Goal: Find contact information: Find contact information

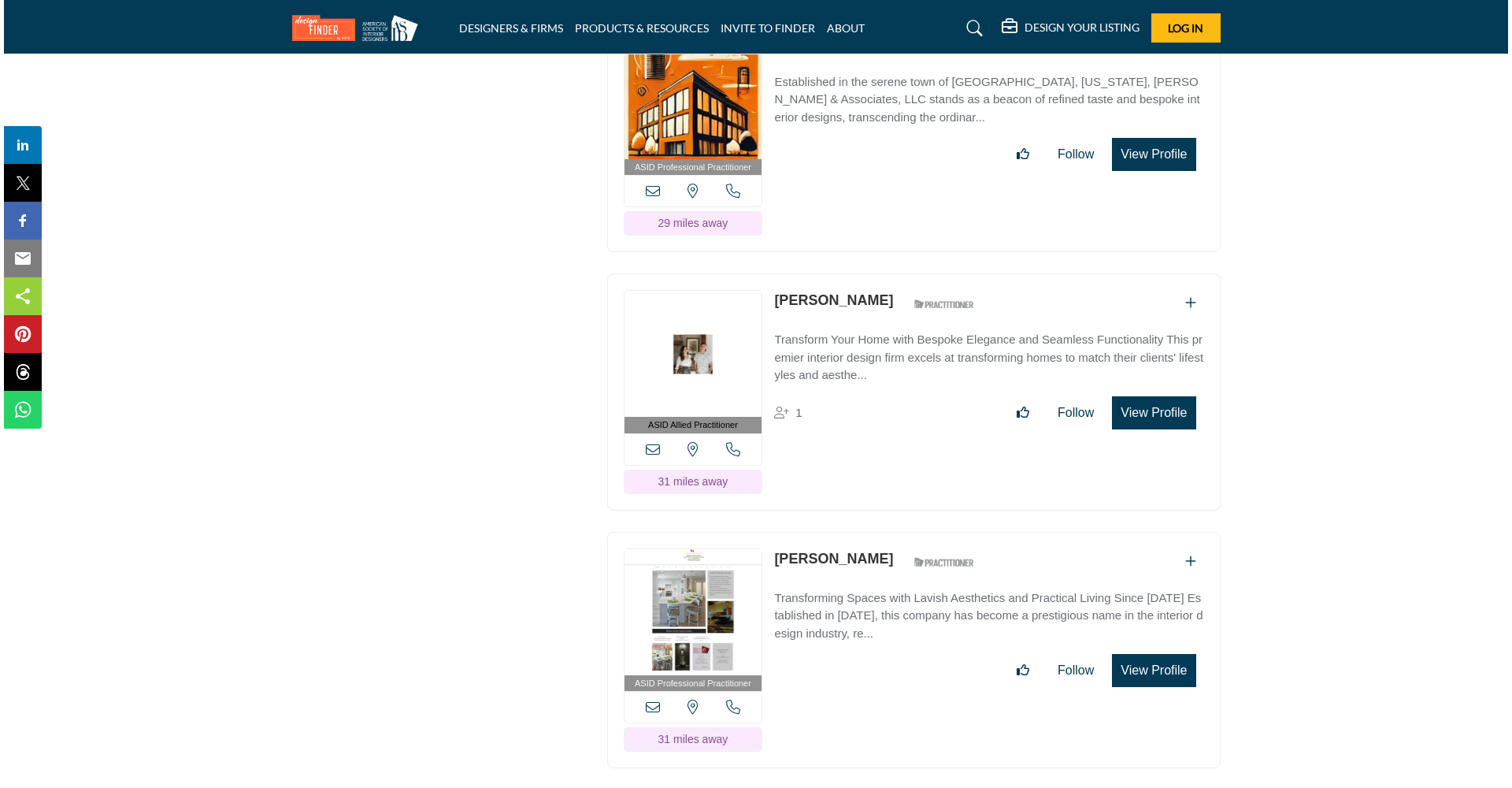
scroll to position [17499, 0]
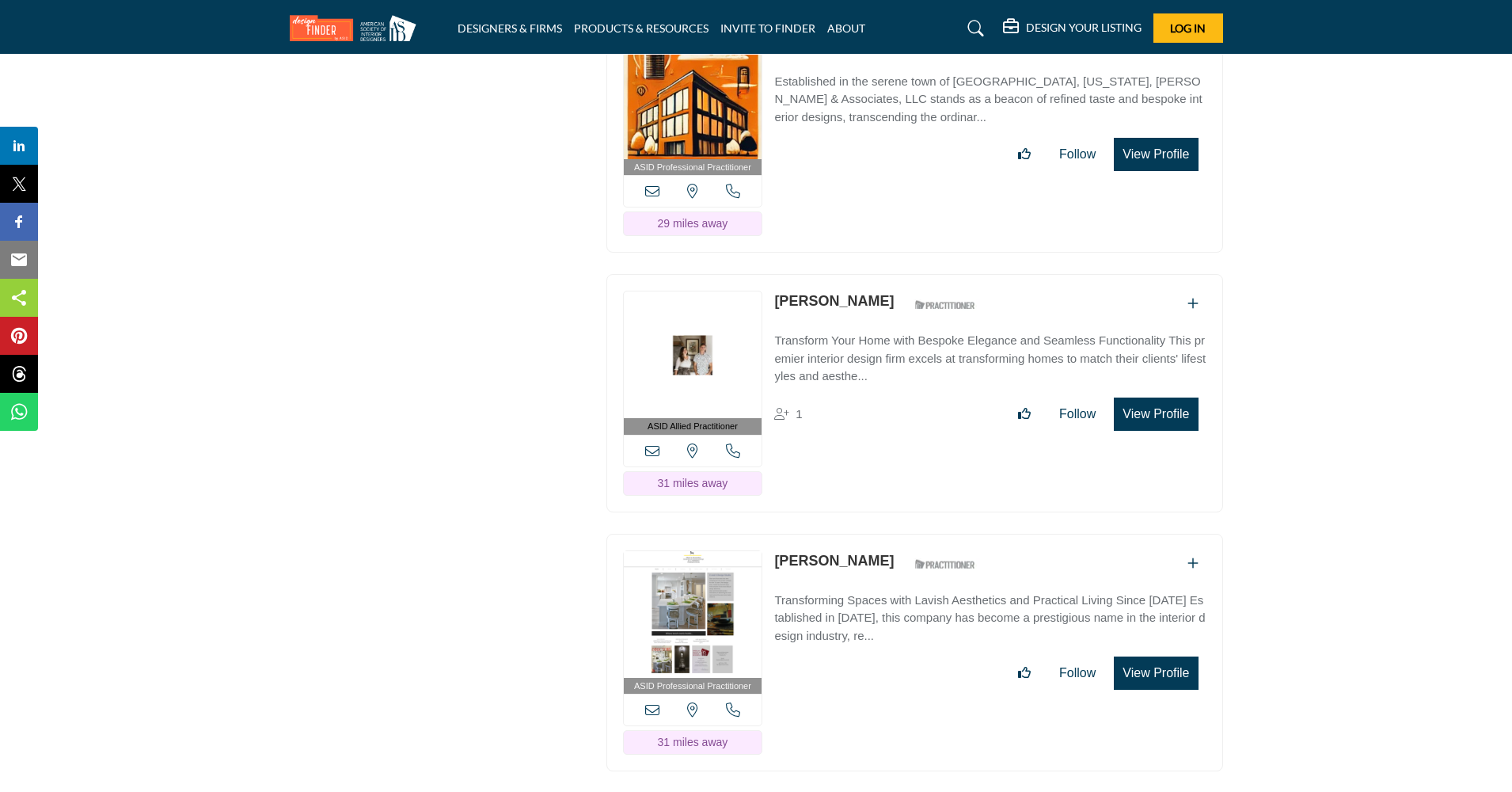
click at [1134, 398] on button "View Profile" at bounding box center [1155, 414] width 84 height 34
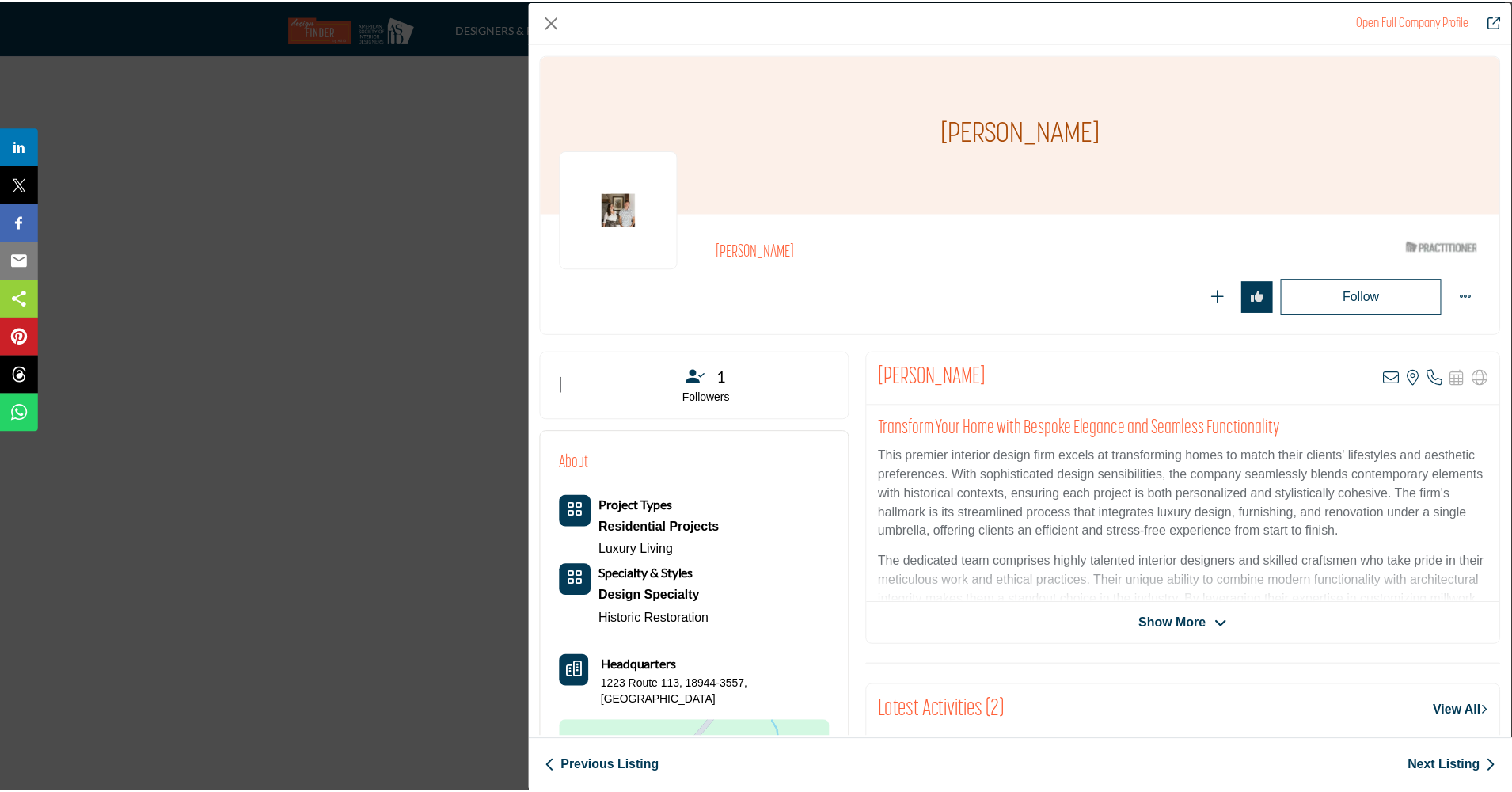
scroll to position [0, 0]
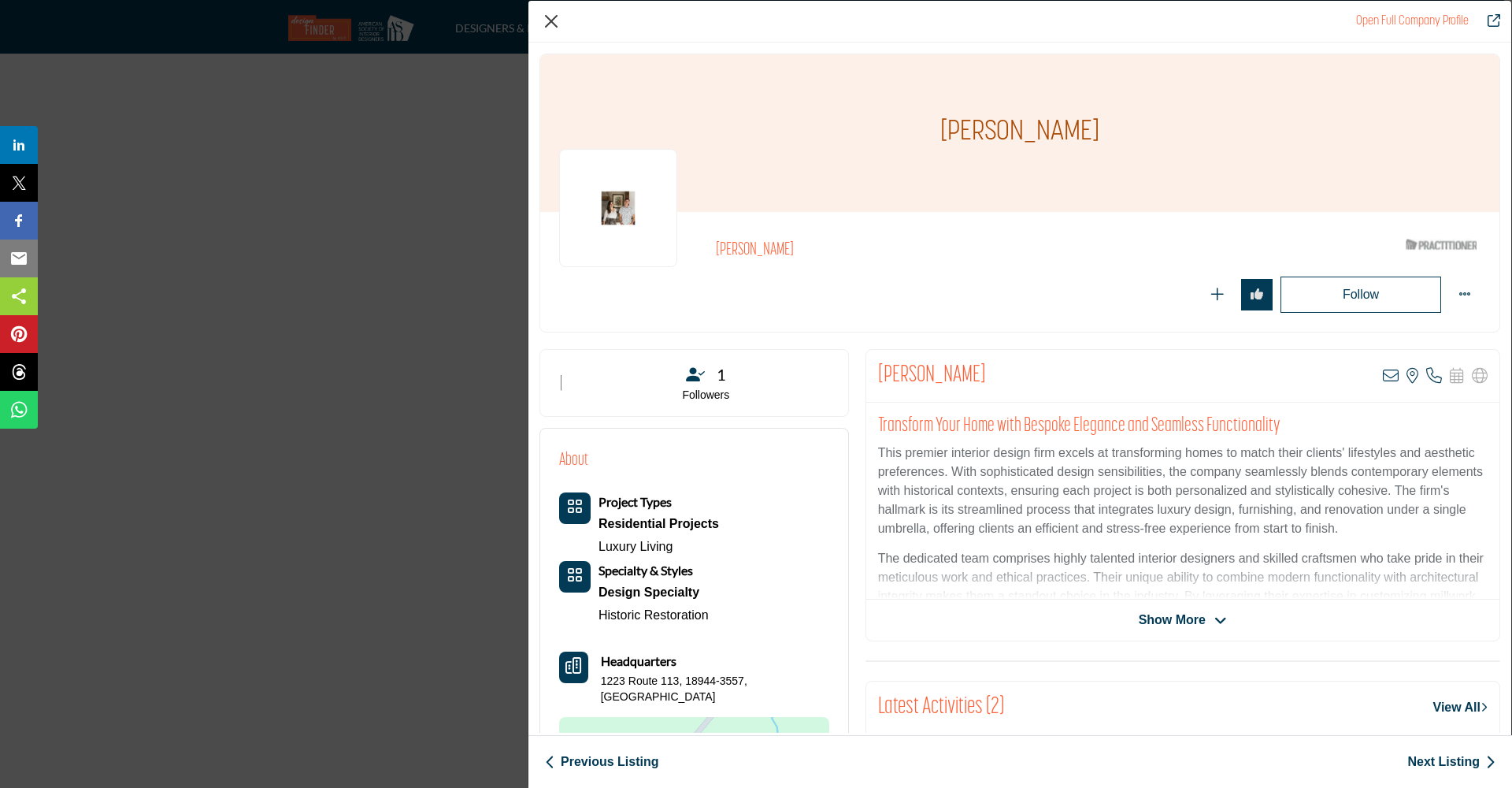
click at [546, 20] on button "Close" at bounding box center [551, 21] width 24 height 24
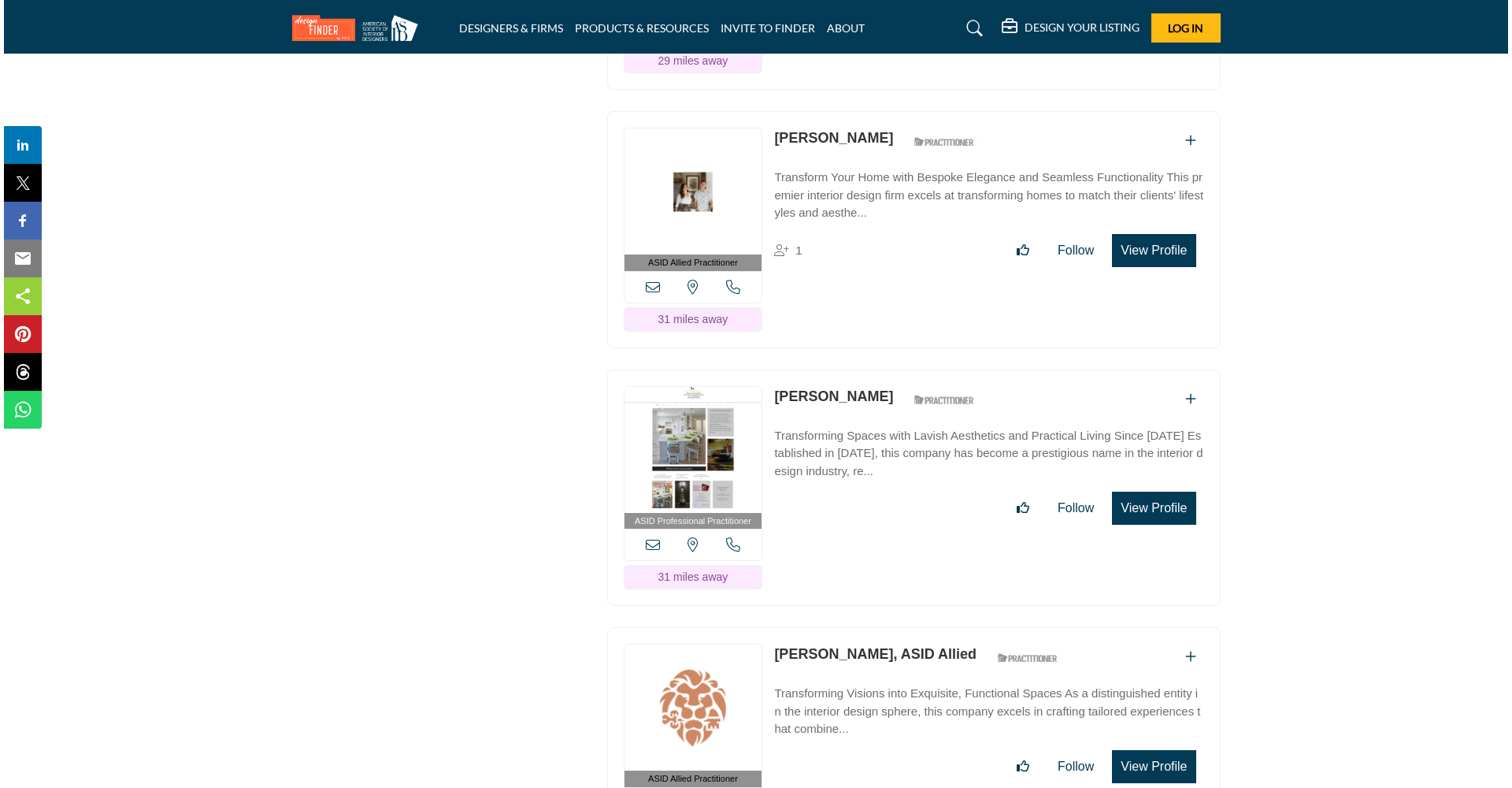
scroll to position [17665, 0]
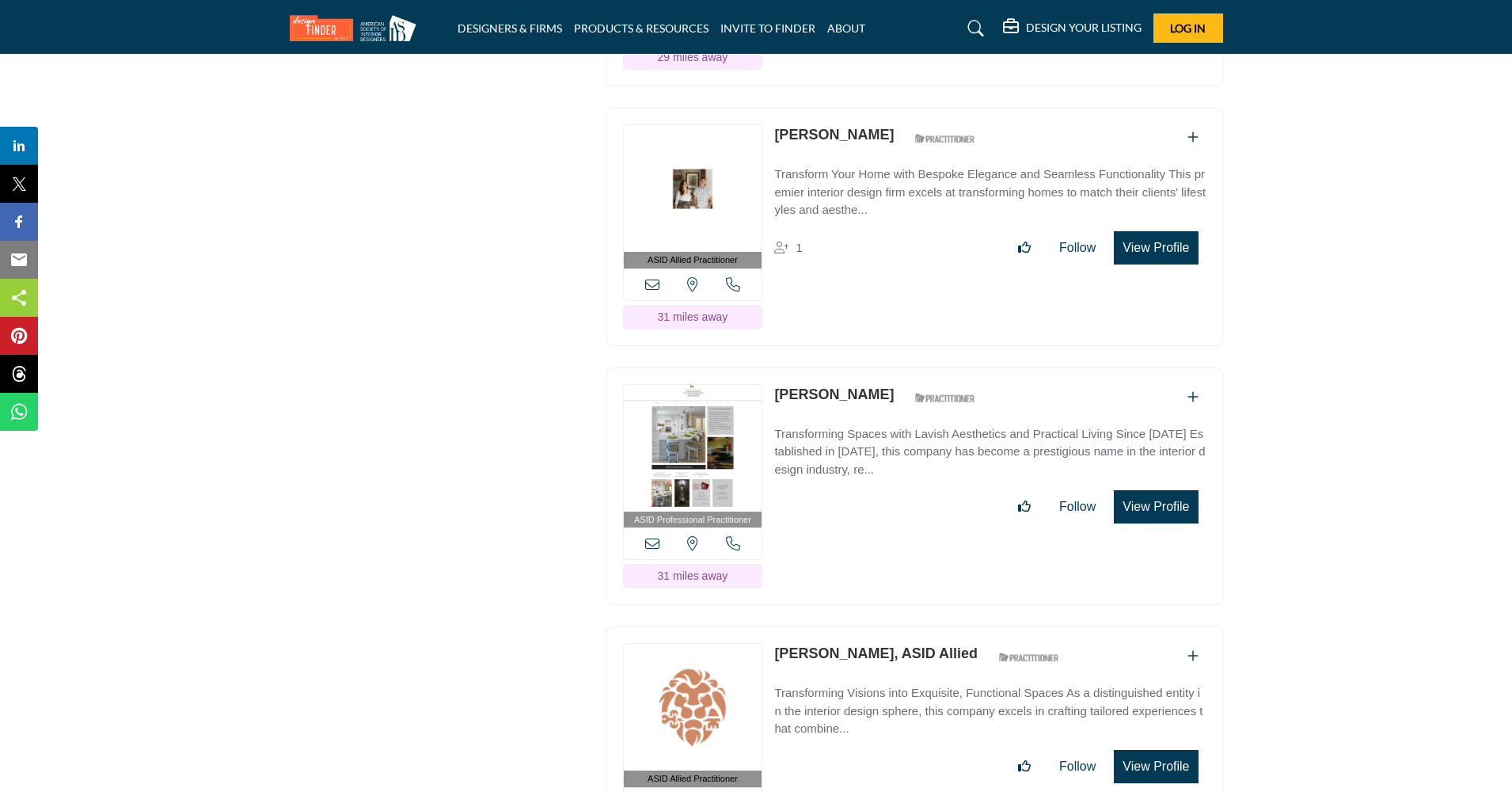
click at [1148, 490] on button "View Profile" at bounding box center [1155, 507] width 84 height 34
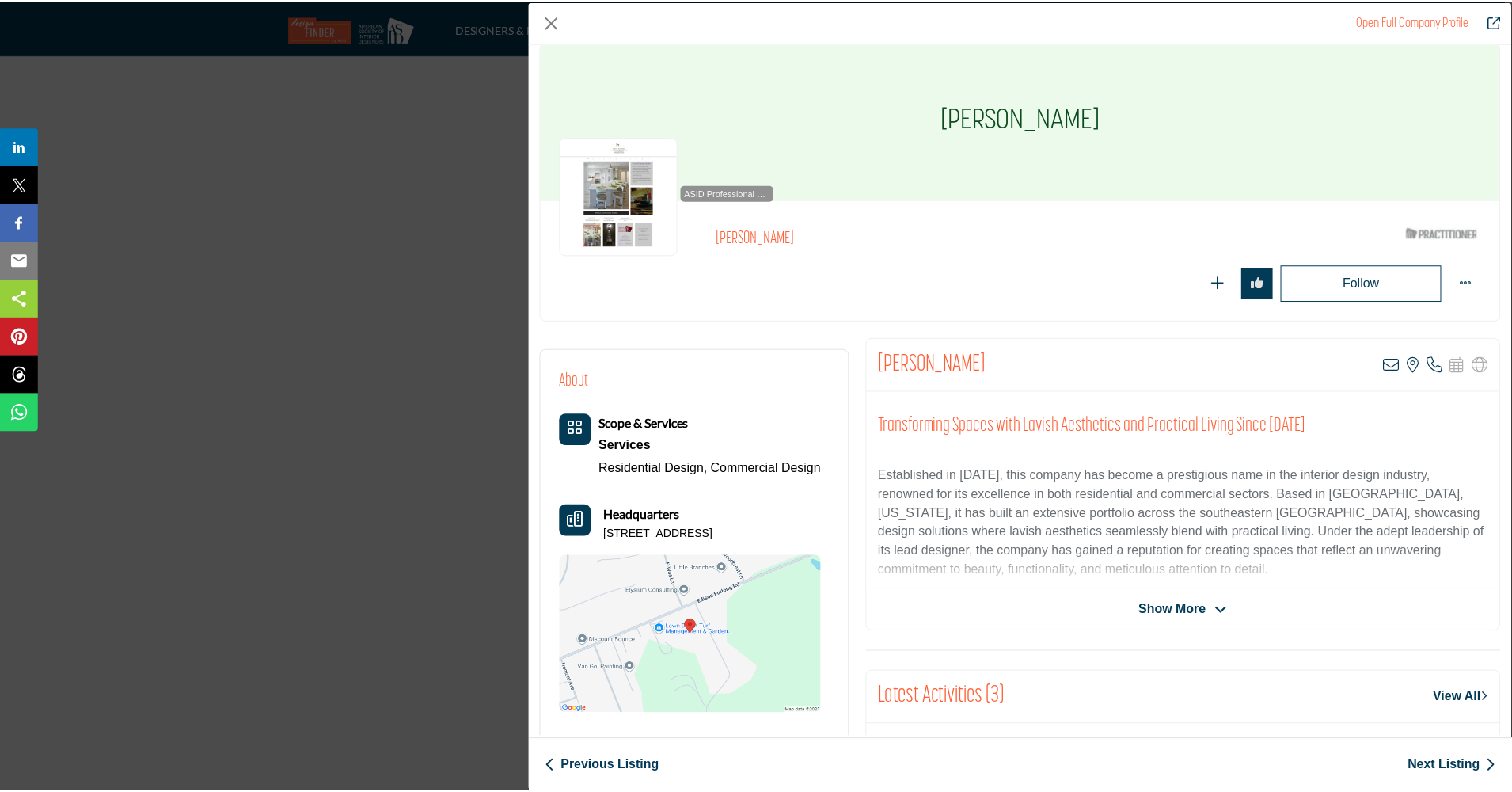
scroll to position [13, 0]
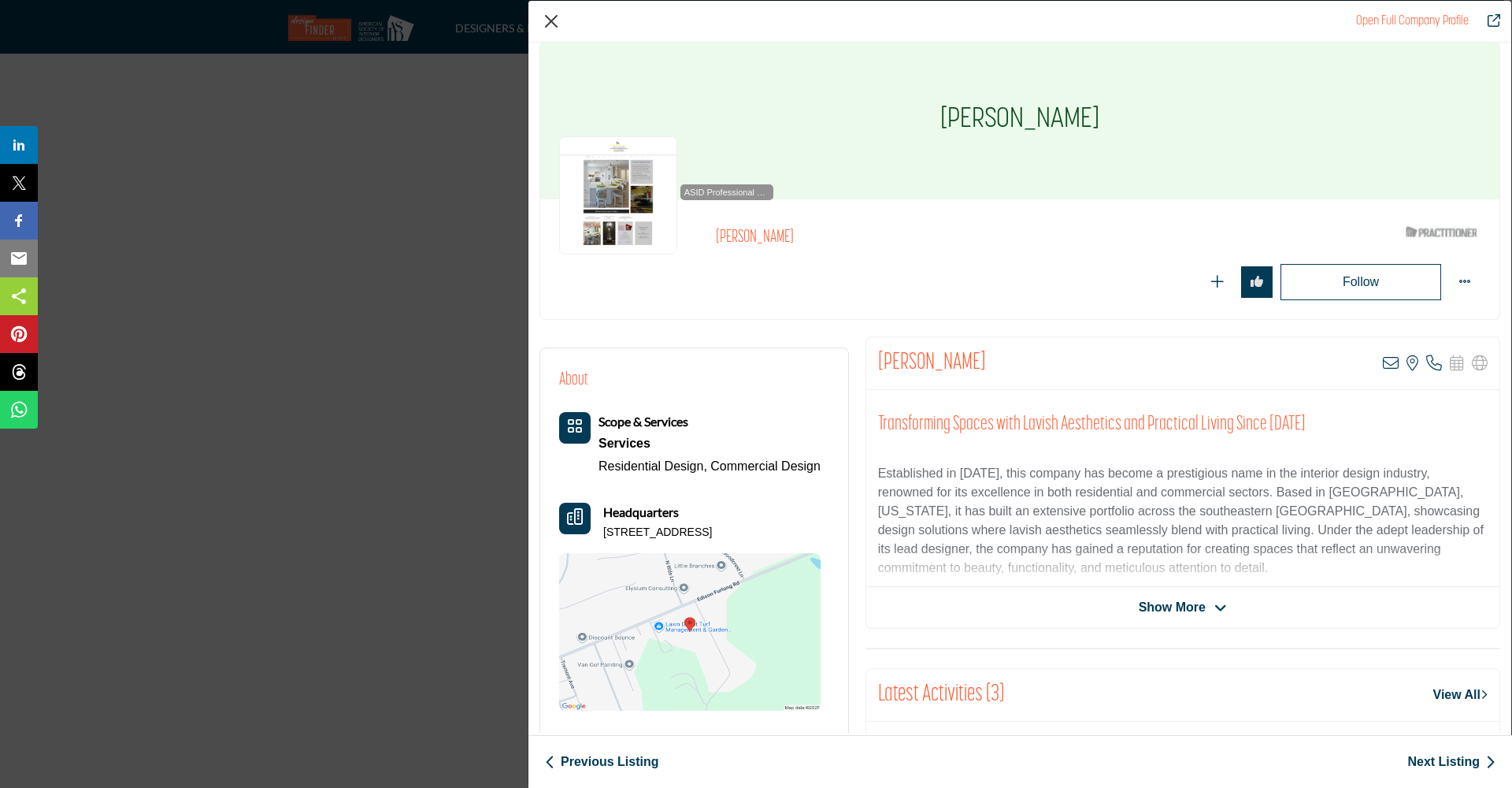
click at [551, 15] on button "Close" at bounding box center [551, 21] width 24 height 24
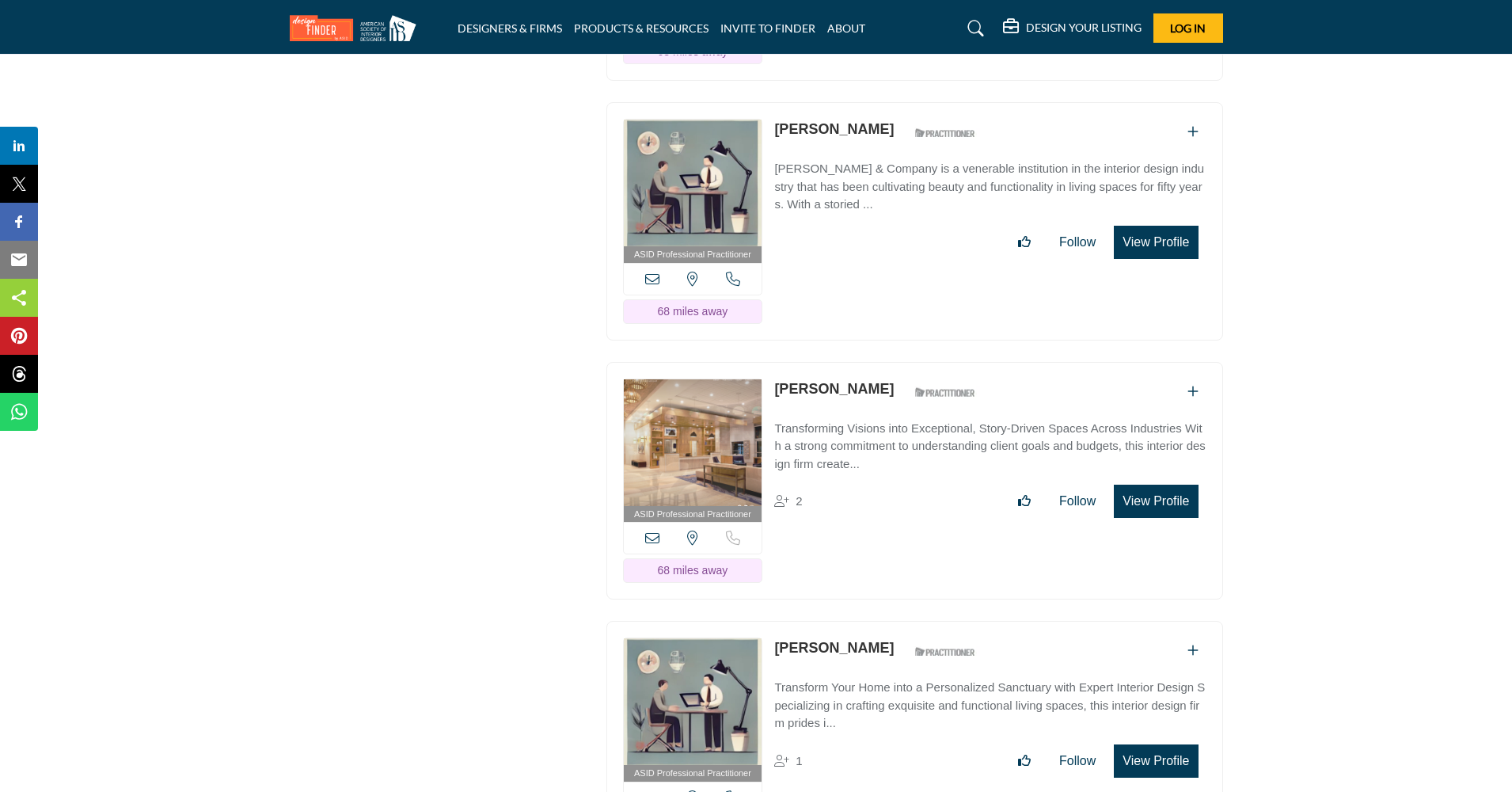
scroll to position [28610, 0]
click at [1131, 486] on button "View Profile" at bounding box center [1155, 502] width 84 height 34
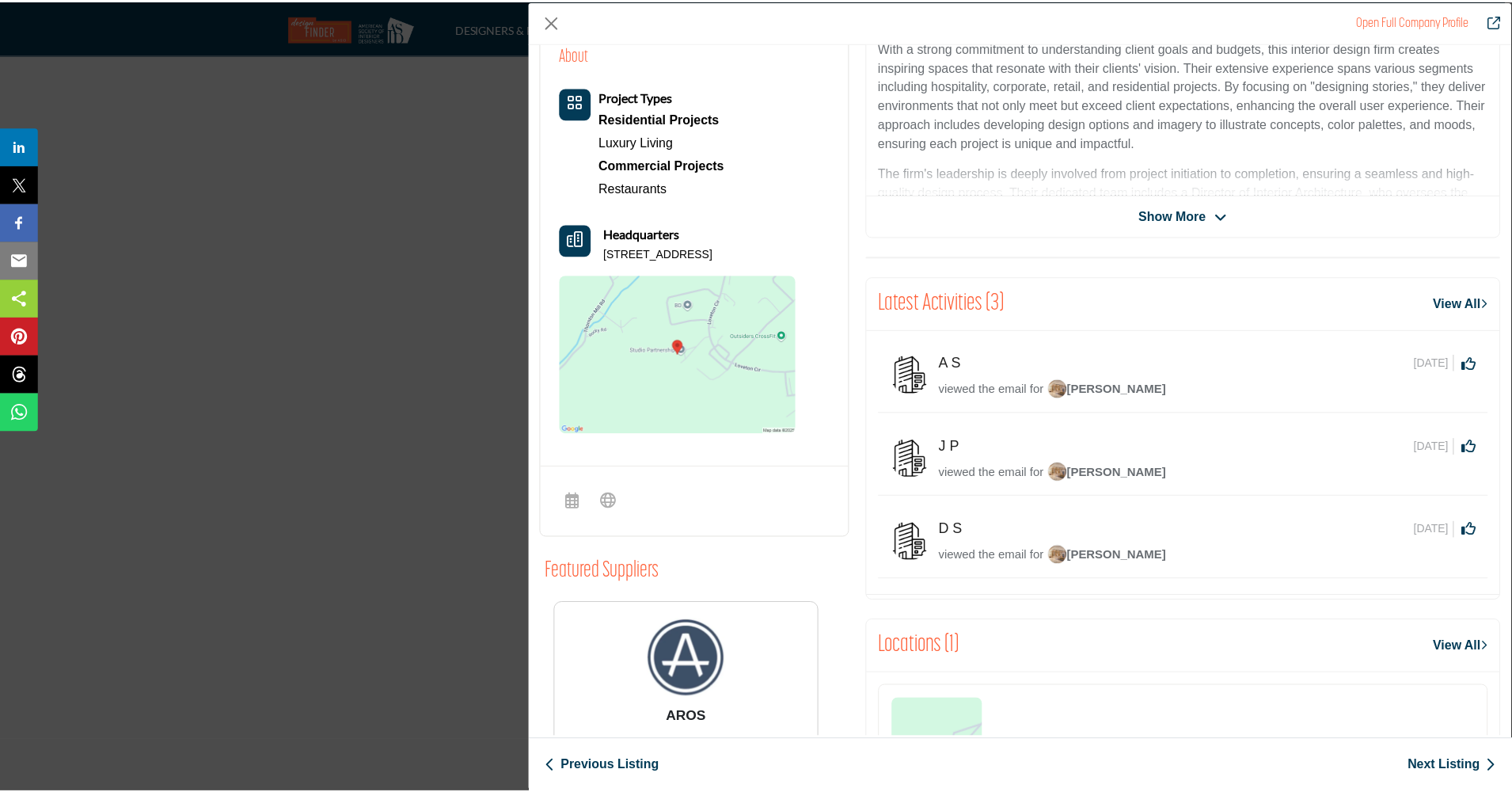
scroll to position [471, 0]
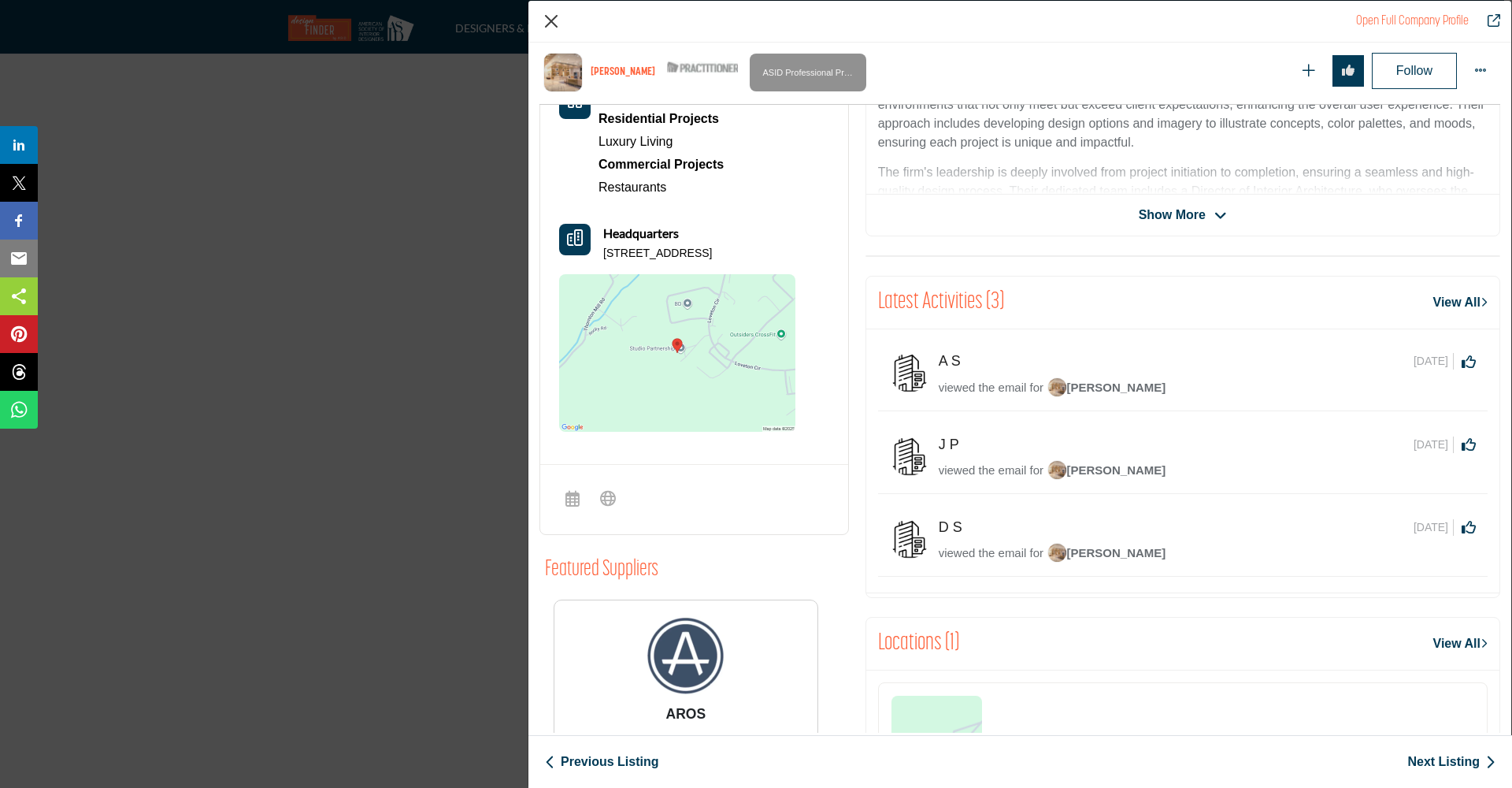
click at [546, 22] on button "Close" at bounding box center [551, 21] width 24 height 24
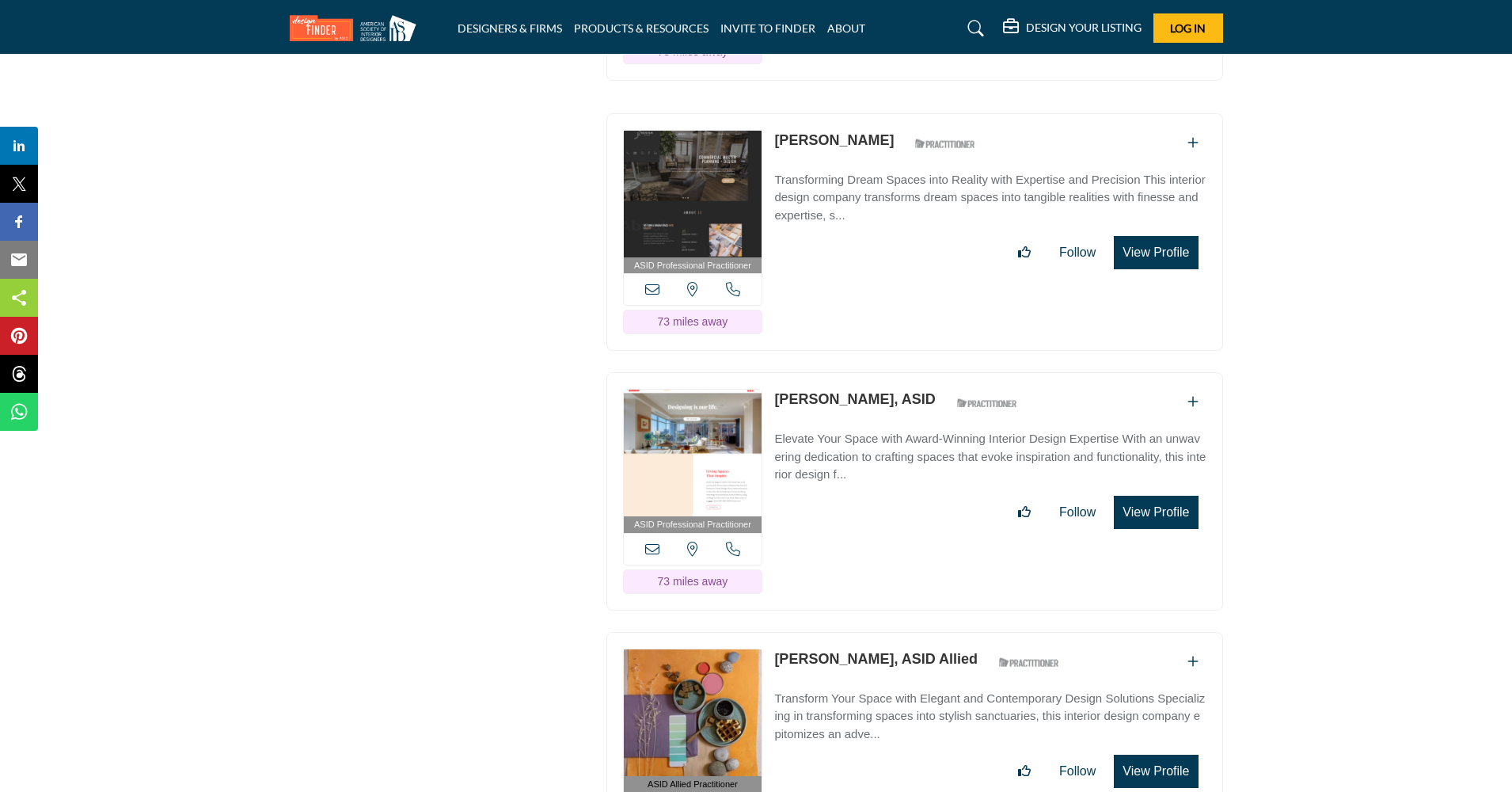
scroll to position [32987, 0]
click at [1162, 496] on button "View Profile" at bounding box center [1155, 513] width 84 height 34
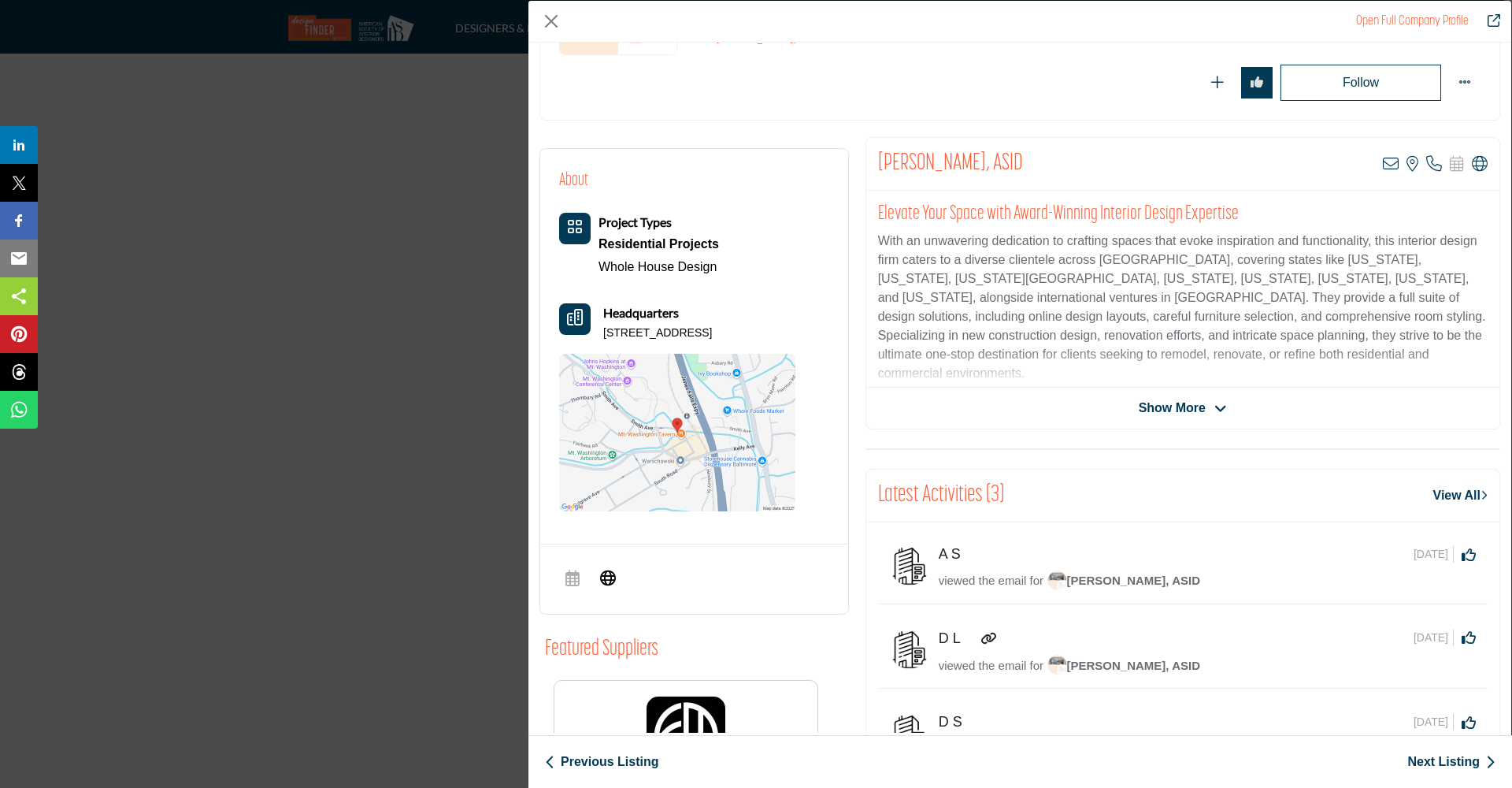
scroll to position [236, 0]
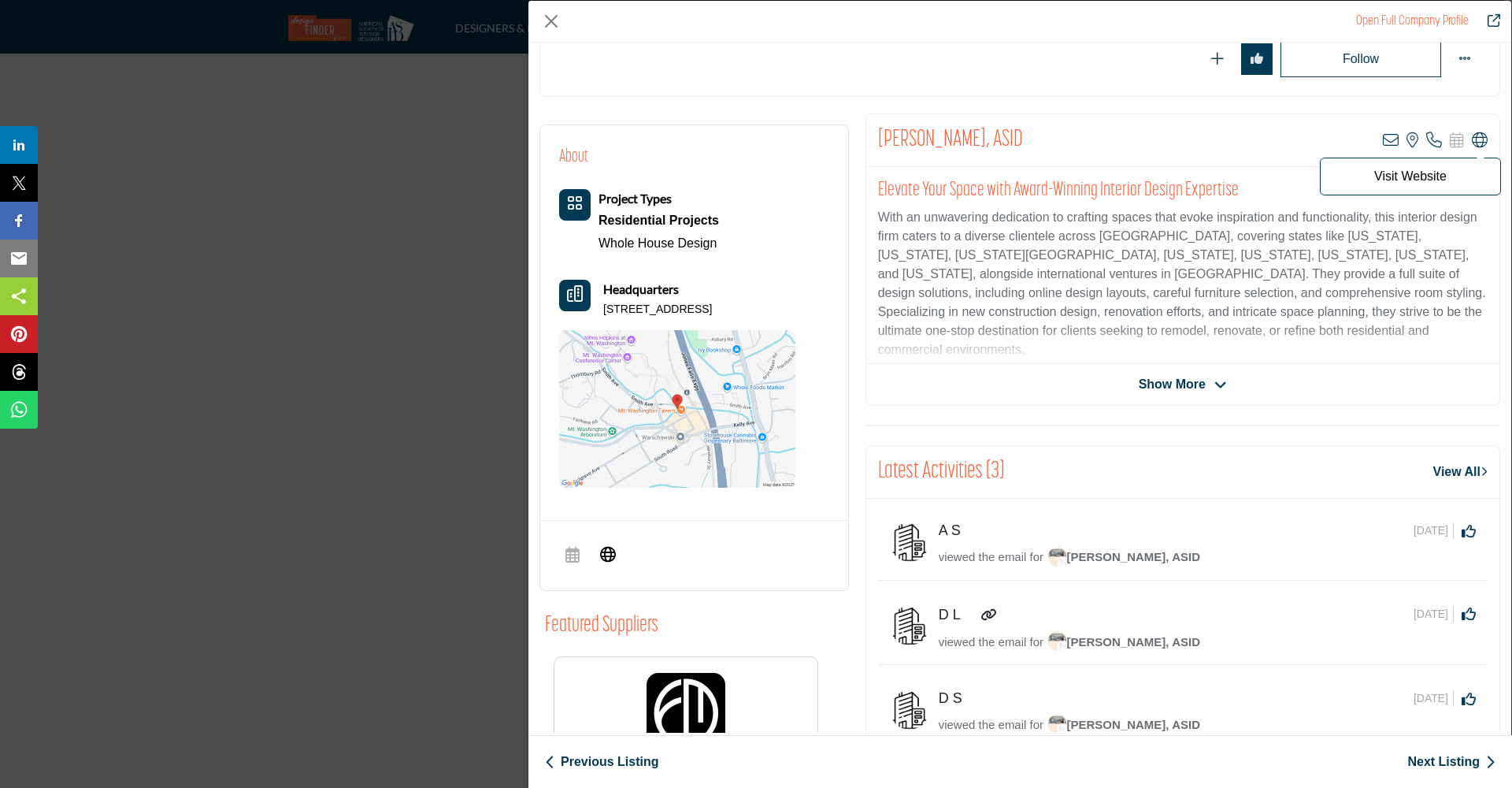
click at [1473, 136] on icon "Company Data Modal" at bounding box center [1479, 140] width 15 height 15
click at [1474, 137] on icon "Company Data Modal" at bounding box center [1479, 140] width 15 height 15
click at [1387, 174] on p "Visit Website" at bounding box center [1410, 174] width 164 height 12
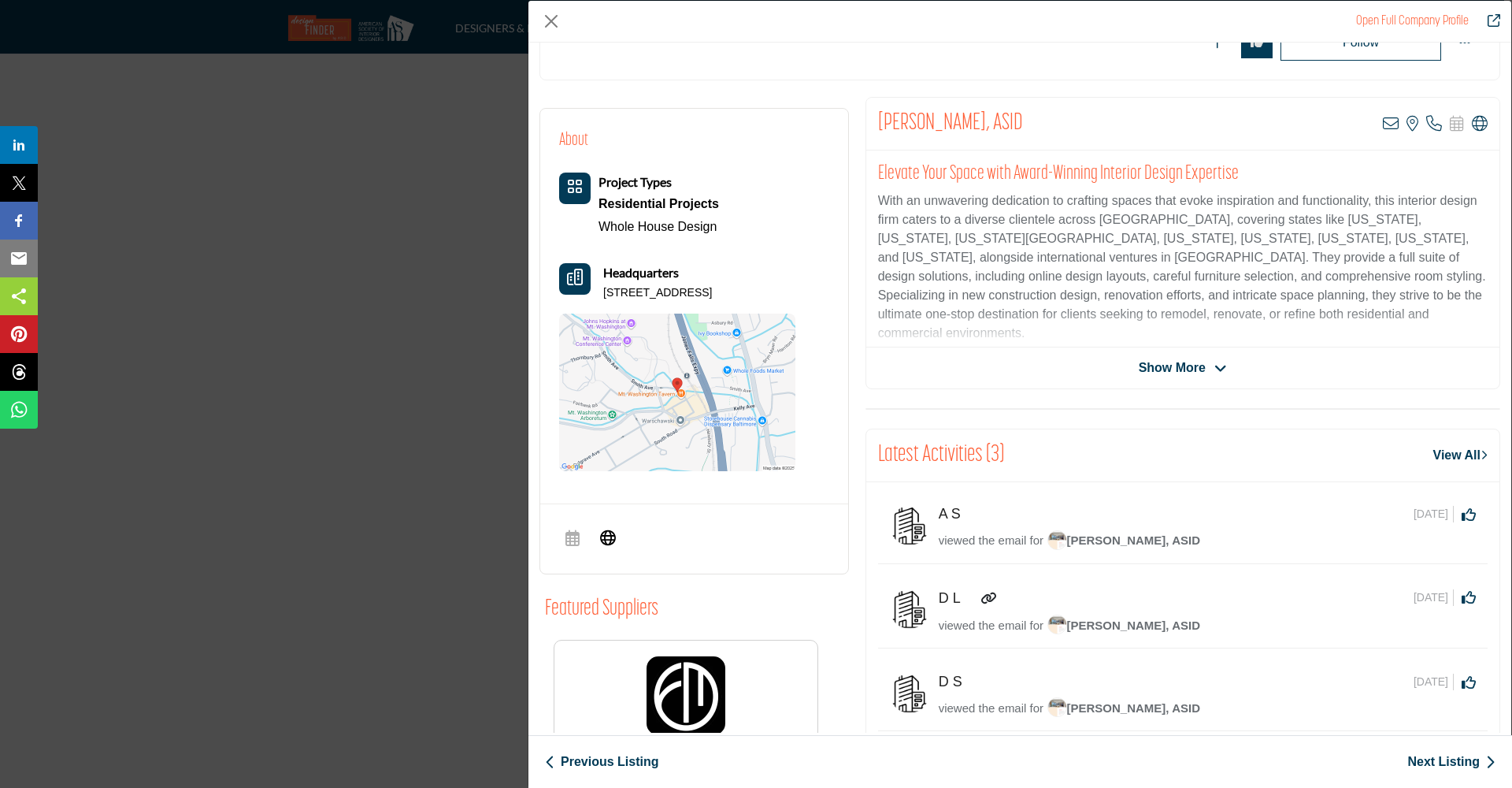
scroll to position [331, 0]
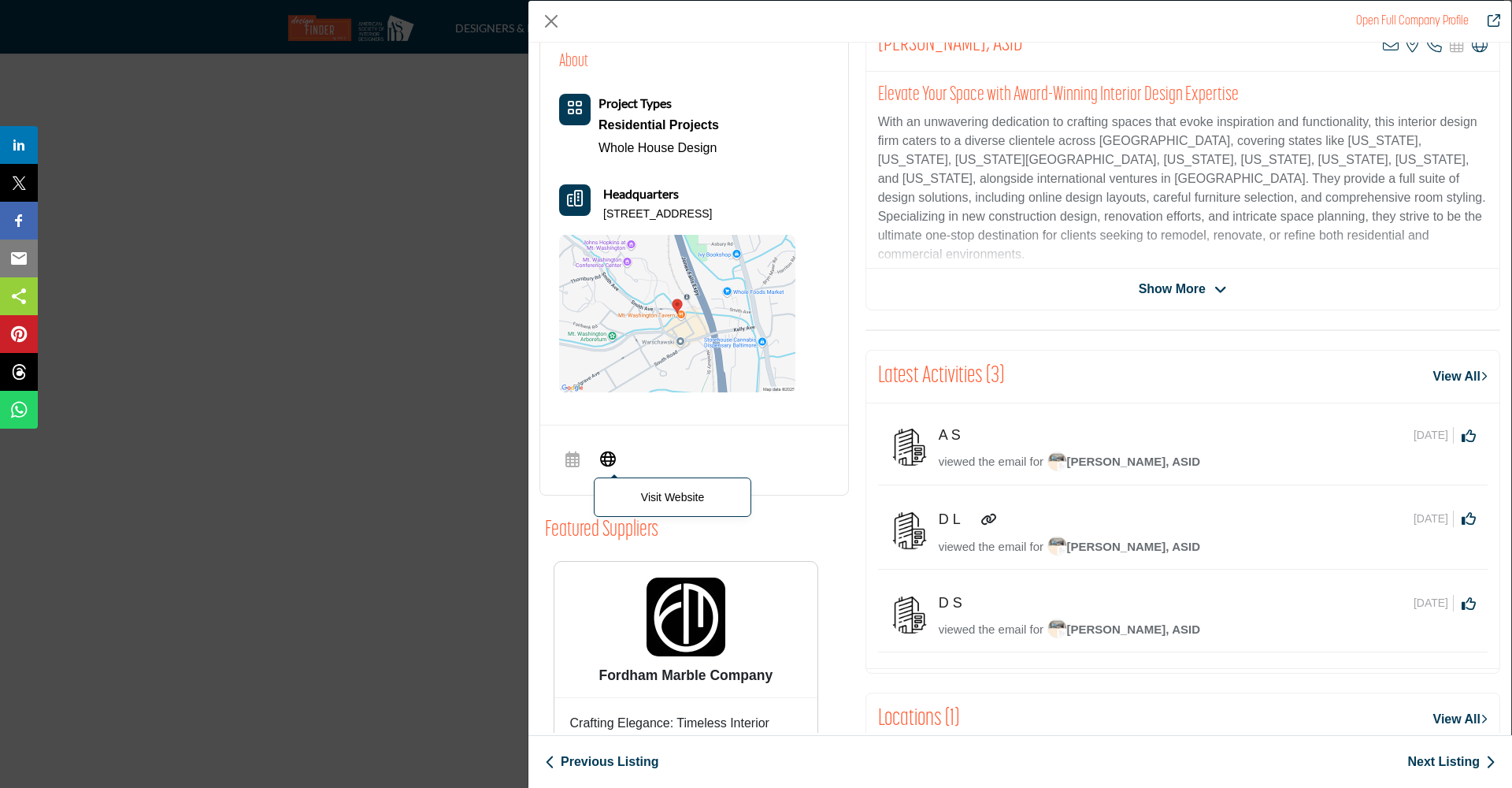
click at [608, 457] on icon "Company Data Modal" at bounding box center [607, 458] width 15 height 19
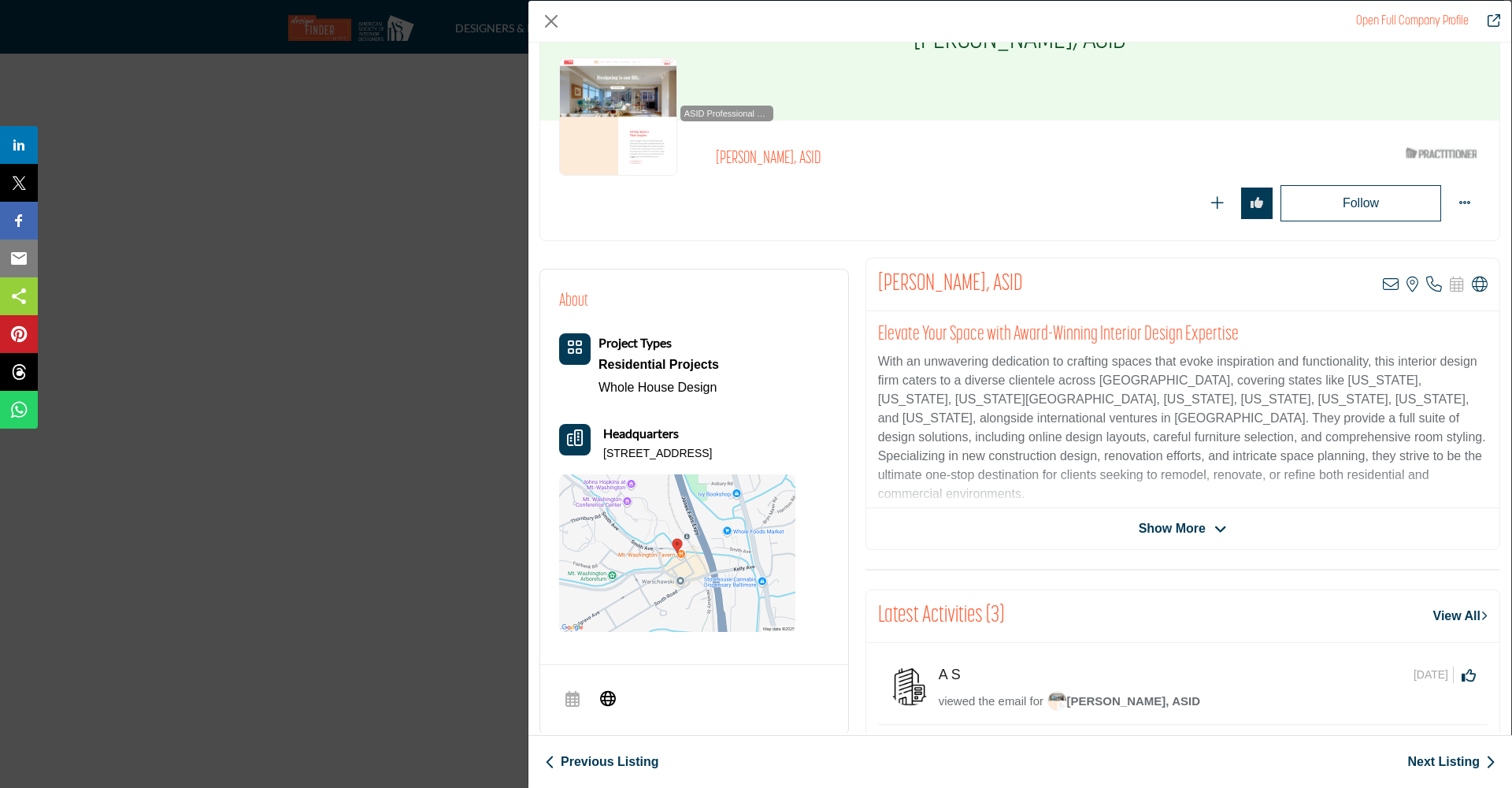
scroll to position [62, 0]
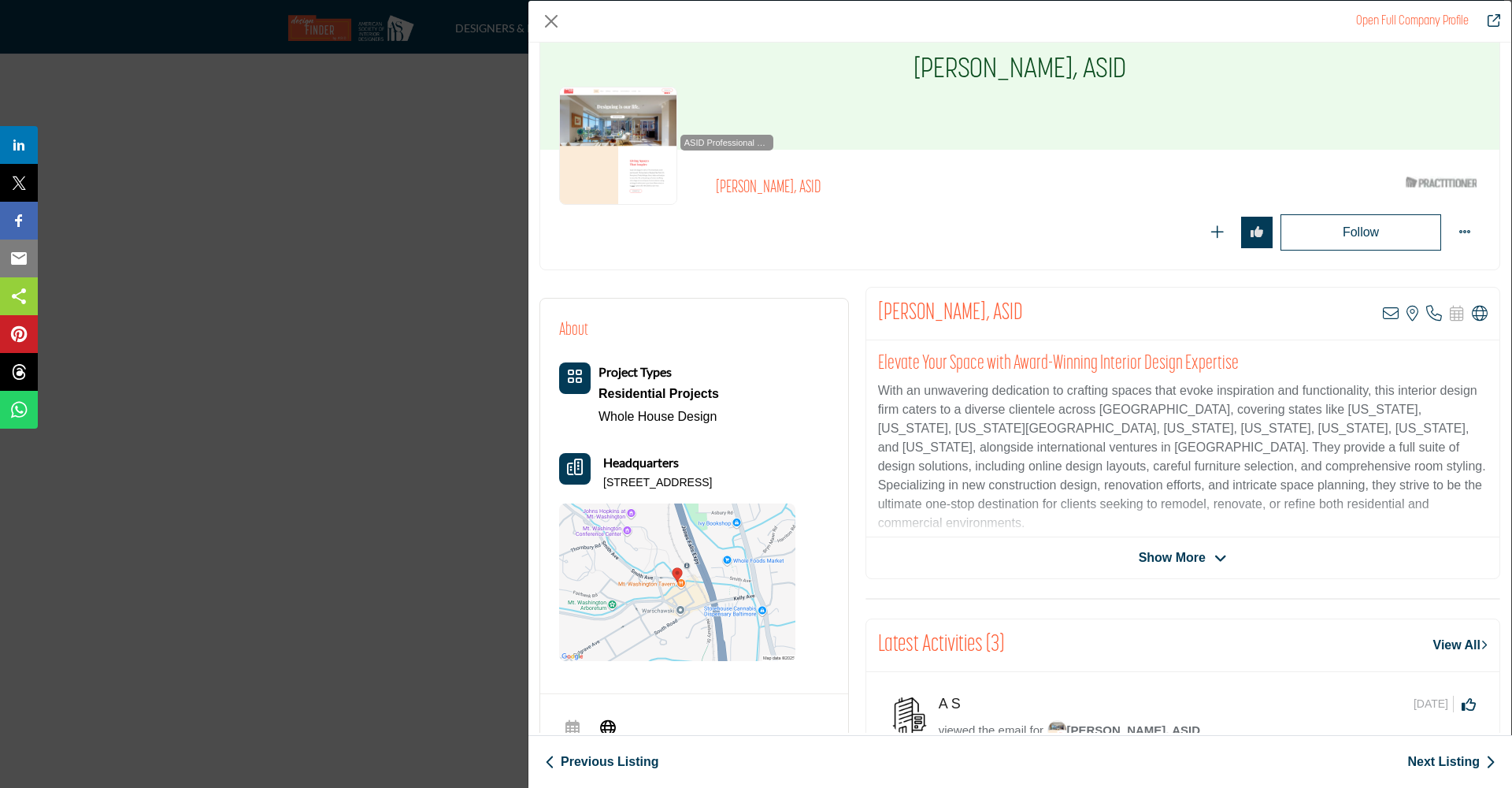
click at [1413, 760] on link "Next Listing" at bounding box center [1452, 762] width 88 height 19
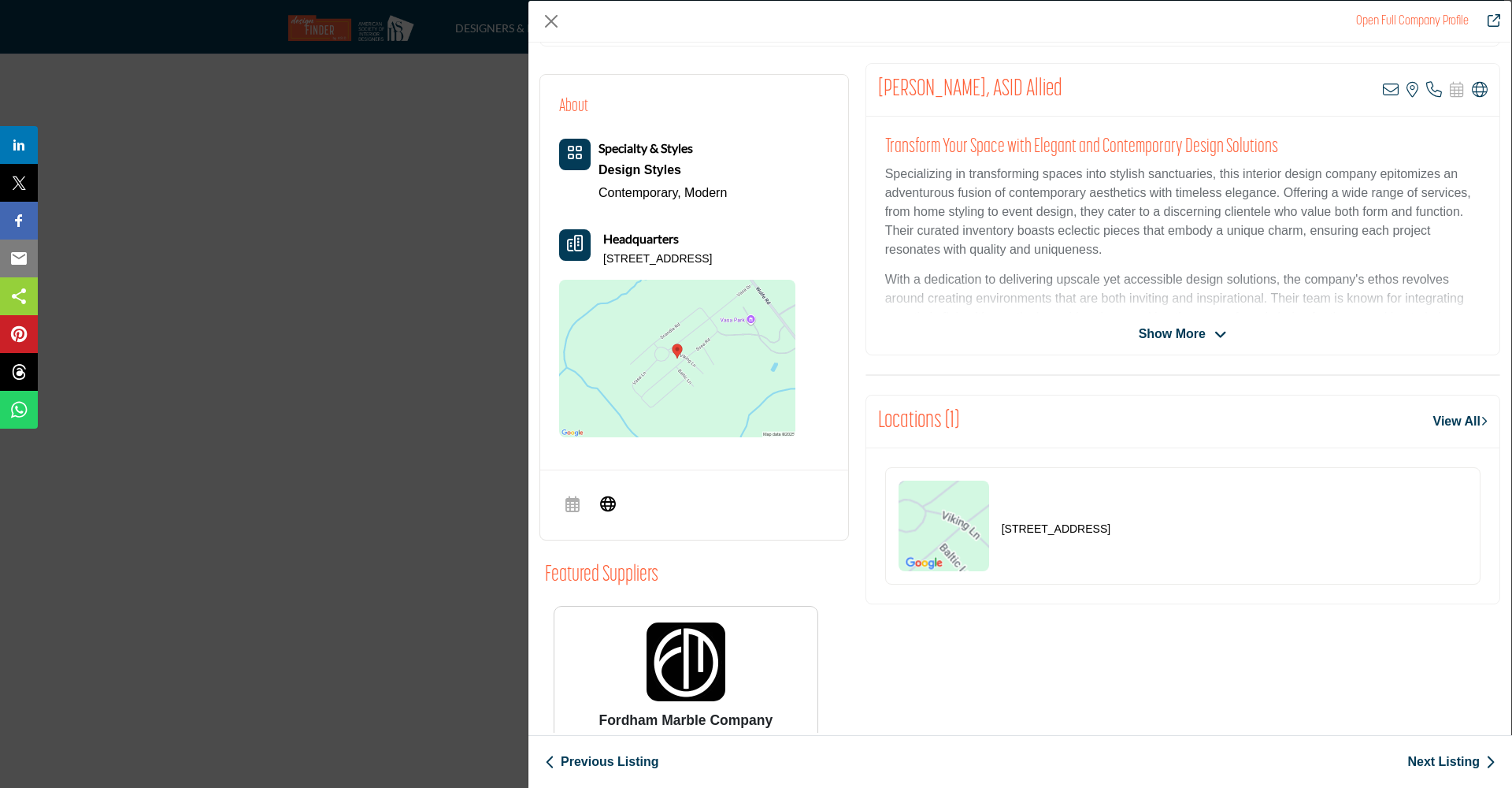
scroll to position [296, 0]
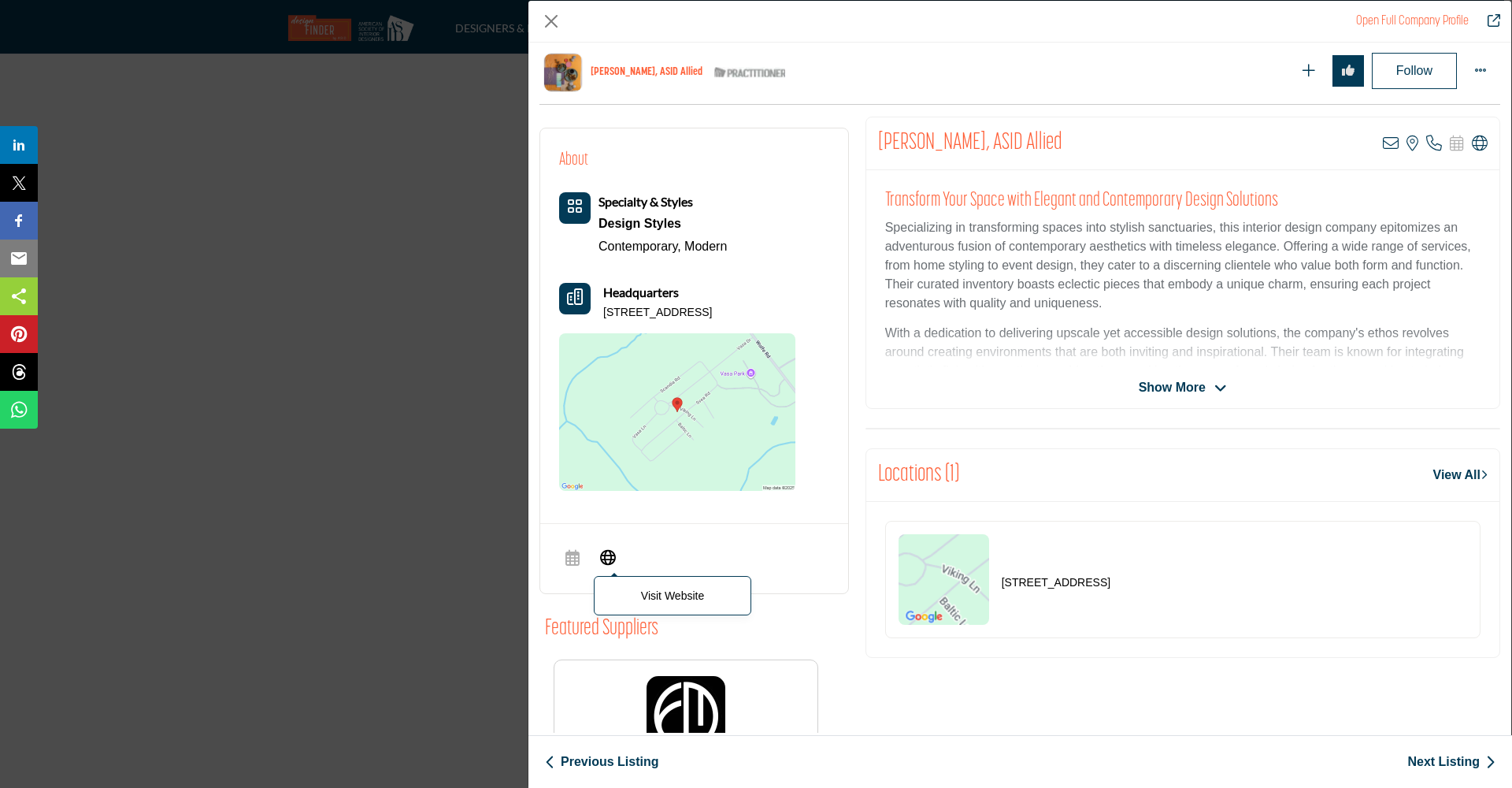
click at [607, 555] on icon "Company Data Modal" at bounding box center [607, 556] width 15 height 19
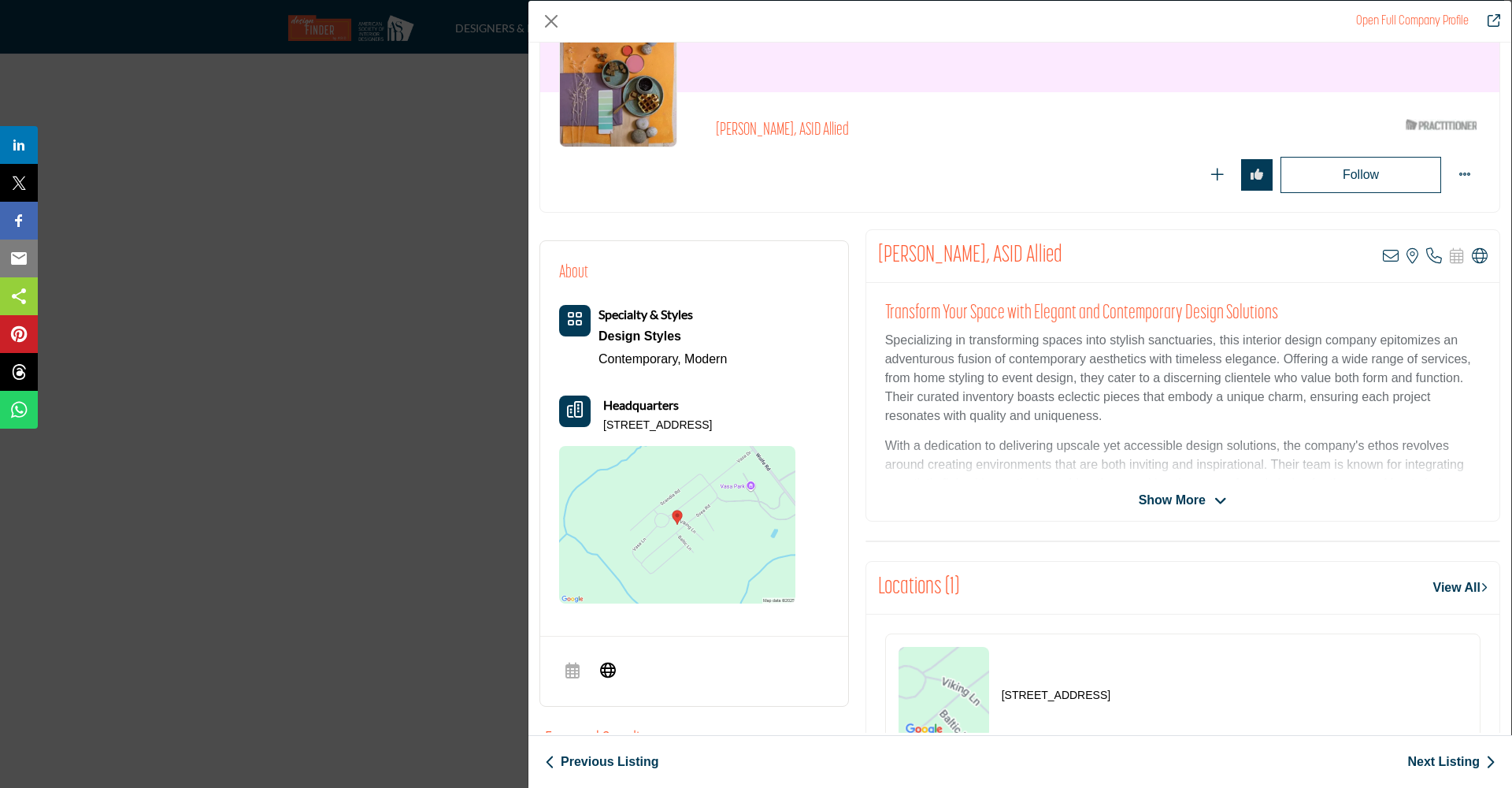
scroll to position [118, 0]
click at [1431, 756] on link "Next Listing" at bounding box center [1452, 762] width 88 height 19
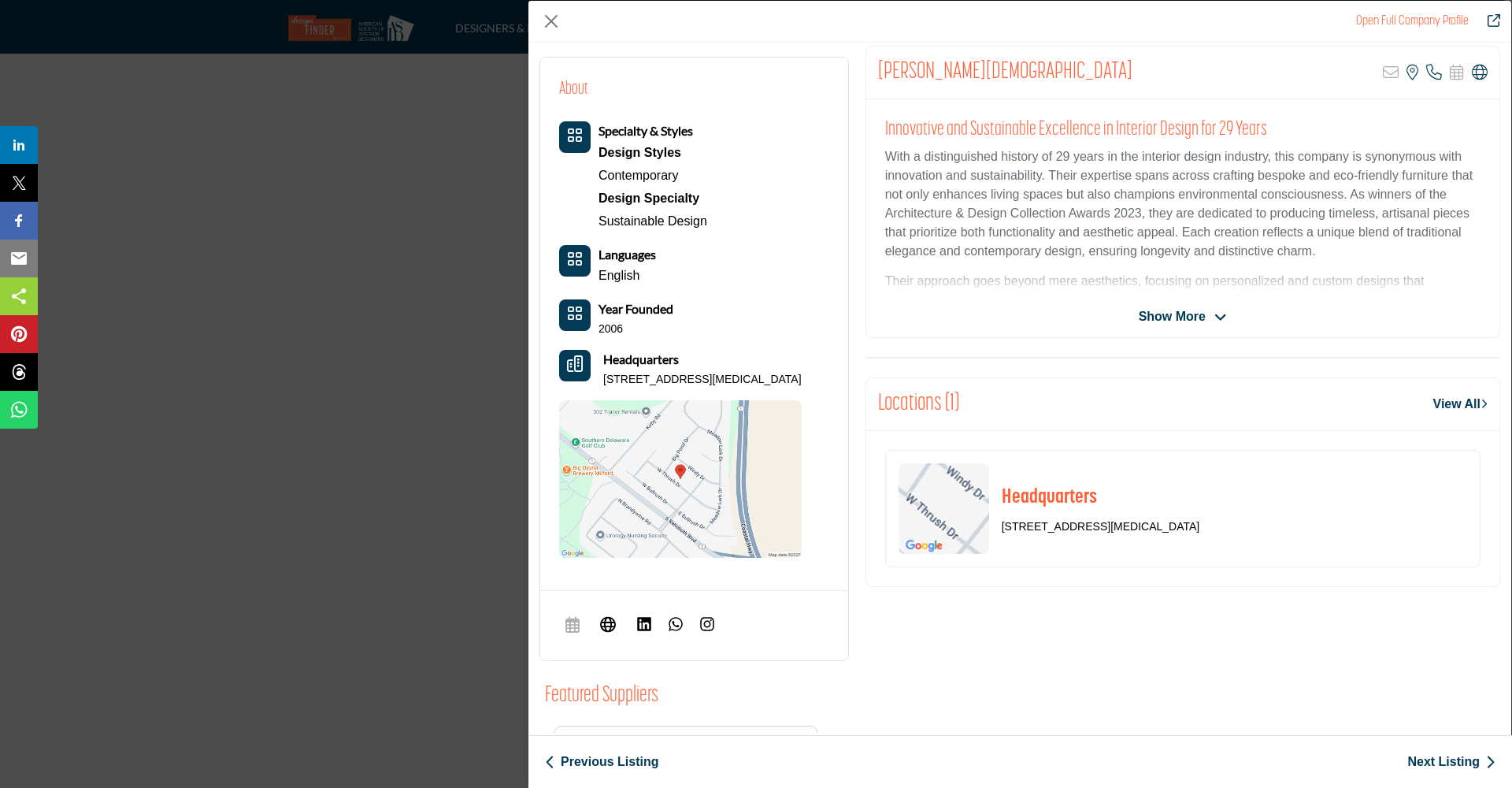
scroll to position [302, 0]
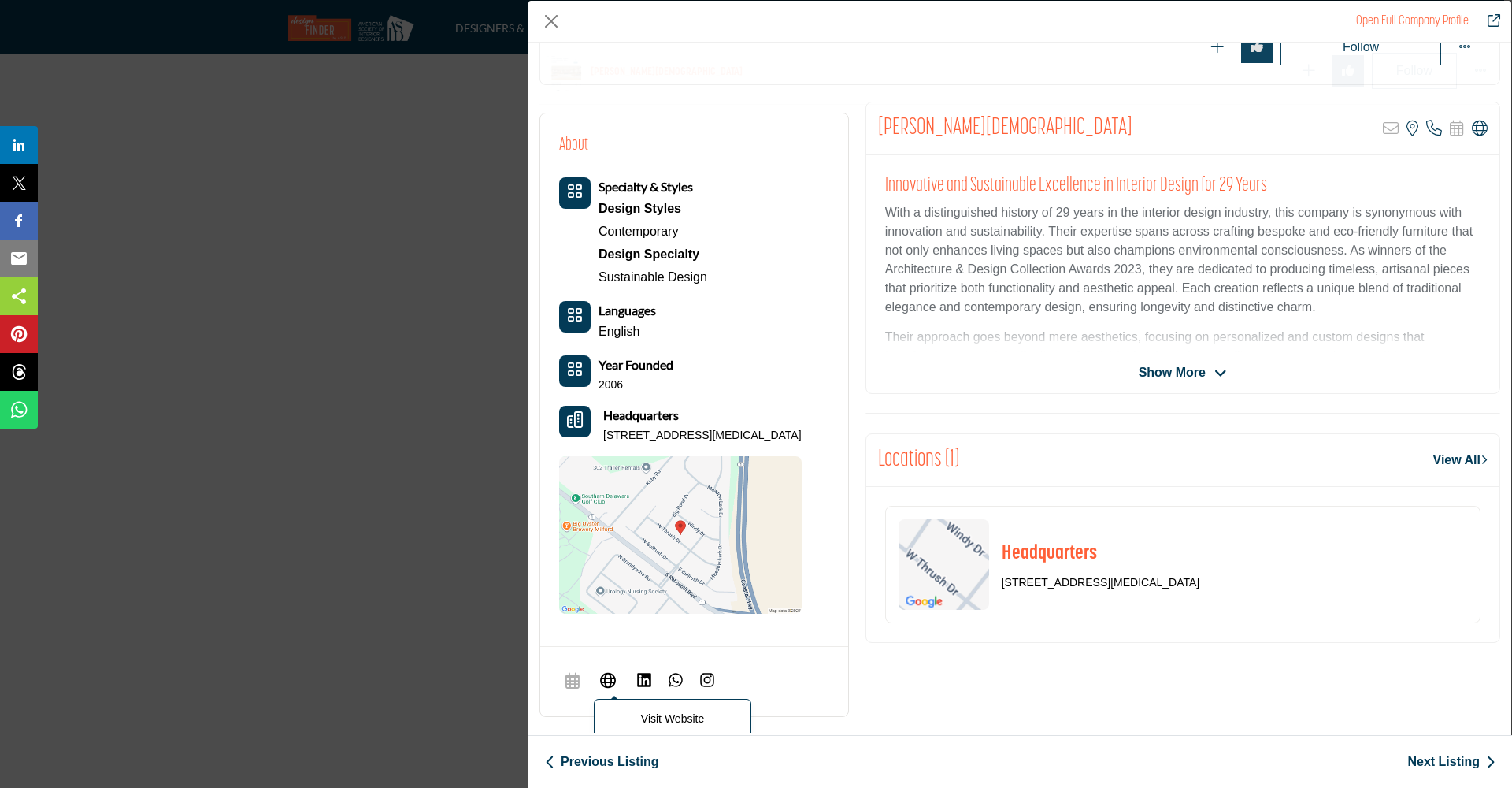
click at [612, 680] on icon "Company Data Modal" at bounding box center [607, 680] width 15 height 19
